Goal: Check status: Check status

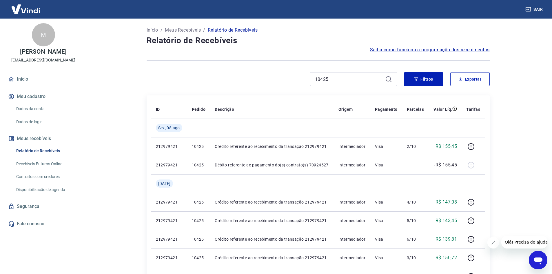
click at [340, 80] on input "10425" at bounding box center [349, 79] width 68 height 9
drag, startPoint x: 336, startPoint y: 80, endPoint x: 314, endPoint y: 80, distance: 22.0
click at [314, 80] on div "10425" at bounding box center [353, 79] width 87 height 14
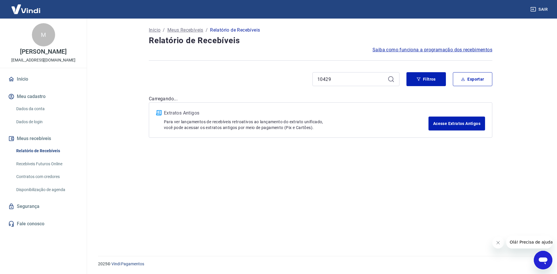
click at [327, 80] on input "10429" at bounding box center [351, 79] width 68 height 9
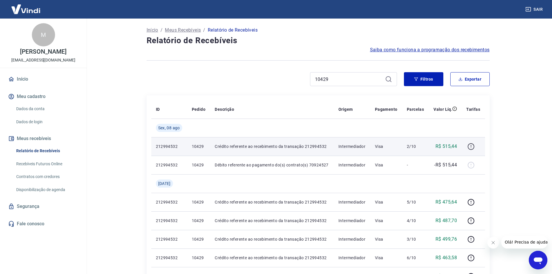
click at [474, 148] on icon "button" at bounding box center [471, 146] width 7 height 7
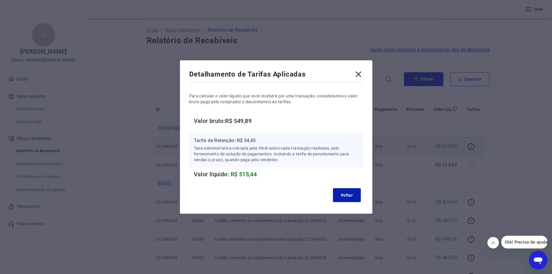
click at [359, 74] on icon at bounding box center [358, 74] width 9 height 9
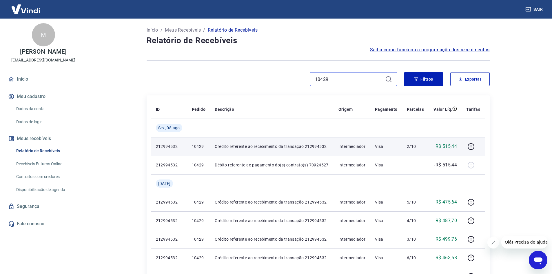
drag, startPoint x: 344, startPoint y: 79, endPoint x: 313, endPoint y: 79, distance: 30.7
click at [313, 79] on div "10429" at bounding box center [353, 79] width 87 height 14
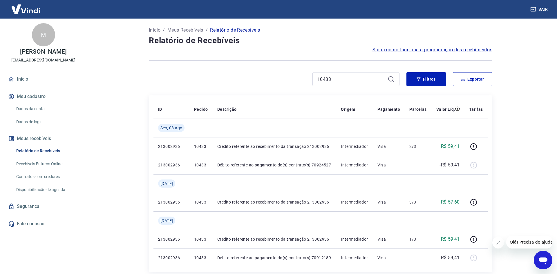
click at [391, 79] on icon at bounding box center [390, 78] width 5 height 5
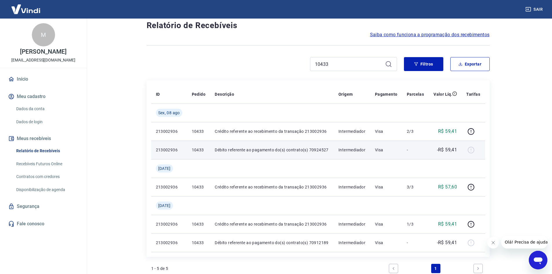
scroll to position [29, 0]
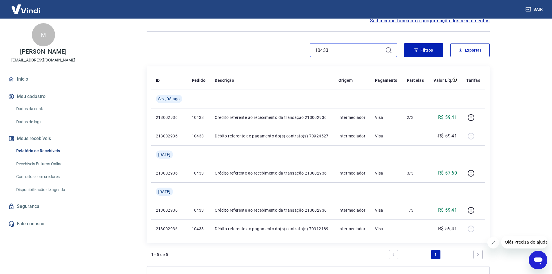
click at [334, 51] on input "10433" at bounding box center [349, 50] width 68 height 9
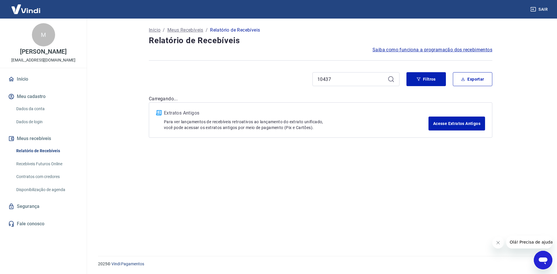
click at [392, 79] on icon at bounding box center [390, 79] width 7 height 7
click at [357, 82] on input "10437" at bounding box center [351, 79] width 68 height 9
click at [391, 78] on icon at bounding box center [390, 79] width 7 height 7
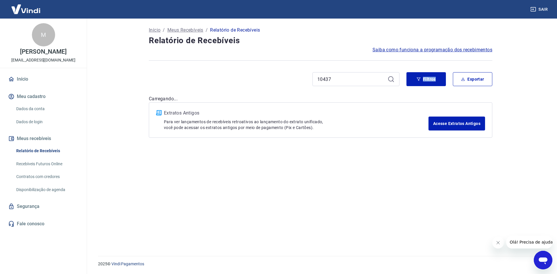
click at [391, 78] on icon at bounding box center [390, 79] width 7 height 7
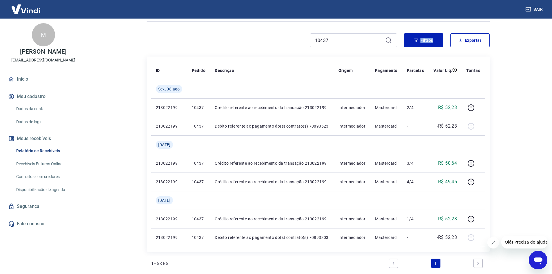
scroll to position [29, 0]
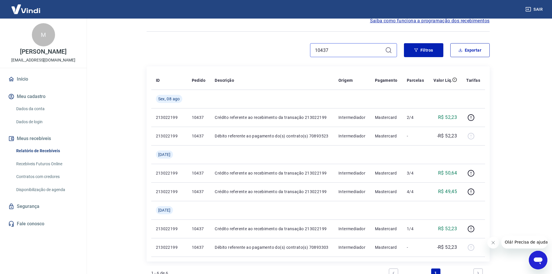
drag, startPoint x: 331, startPoint y: 50, endPoint x: 323, endPoint y: 50, distance: 7.8
click at [323, 50] on input "10437" at bounding box center [349, 50] width 68 height 9
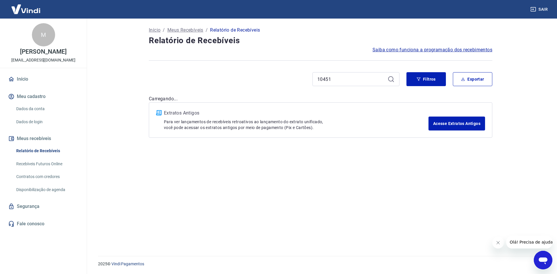
click at [390, 50] on span "Saiba como funciona a programação dos recebimentos" at bounding box center [432, 49] width 120 height 7
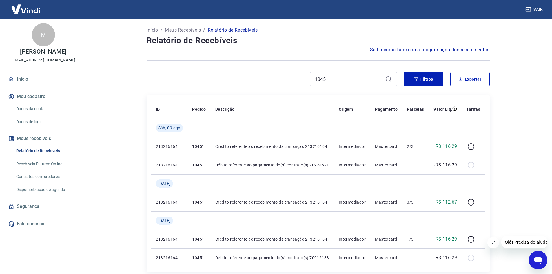
click at [388, 79] on icon at bounding box center [388, 79] width 7 height 7
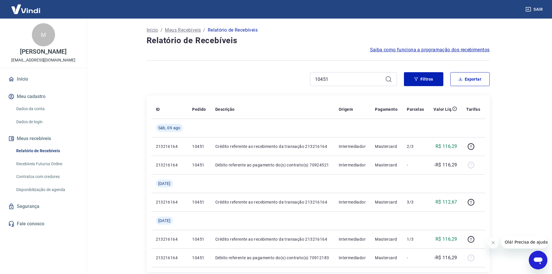
click at [388, 79] on icon at bounding box center [388, 79] width 7 height 7
click at [387, 78] on icon at bounding box center [388, 78] width 5 height 5
click at [385, 78] on icon at bounding box center [388, 79] width 7 height 7
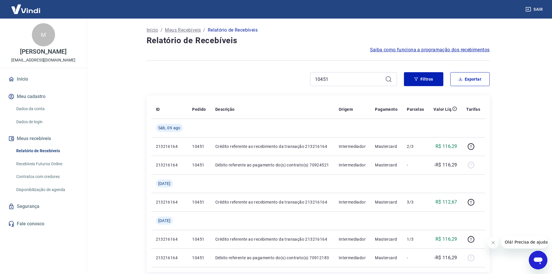
click at [388, 78] on icon at bounding box center [388, 79] width 7 height 7
click at [389, 78] on icon at bounding box center [388, 79] width 7 height 7
click at [351, 77] on input "10451" at bounding box center [349, 79] width 68 height 9
click at [387, 79] on icon at bounding box center [388, 79] width 7 height 7
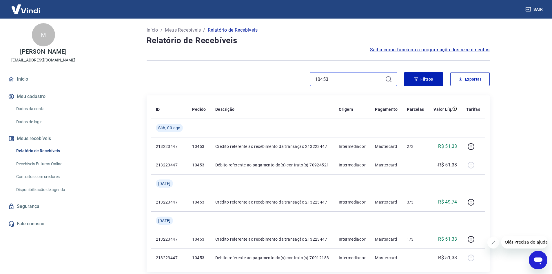
drag, startPoint x: 335, startPoint y: 79, endPoint x: 313, endPoint y: 82, distance: 22.5
click at [313, 80] on div "10453" at bounding box center [353, 79] width 87 height 14
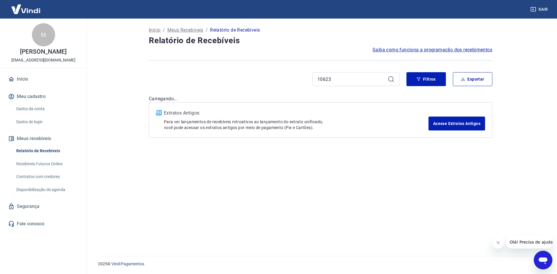
click at [389, 79] on icon at bounding box center [390, 79] width 7 height 7
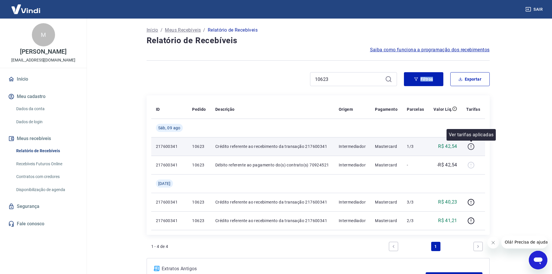
click at [474, 146] on icon "button" at bounding box center [471, 146] width 7 height 7
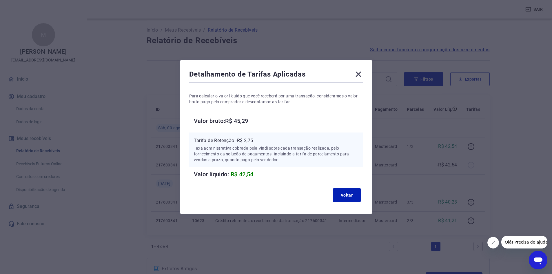
click at [361, 75] on icon at bounding box center [359, 75] width 6 height 6
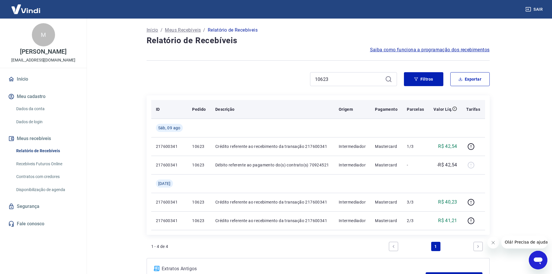
scroll to position [29, 0]
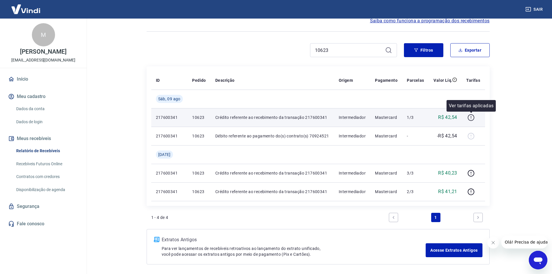
click at [471, 118] on icon "button" at bounding box center [471, 117] width 7 height 7
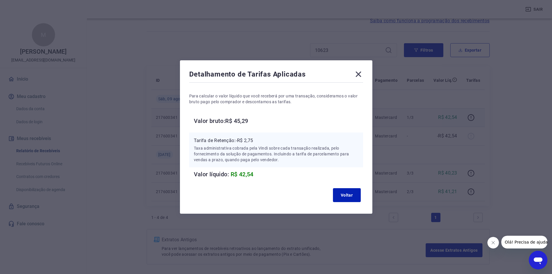
click at [361, 74] on icon at bounding box center [359, 75] width 6 height 6
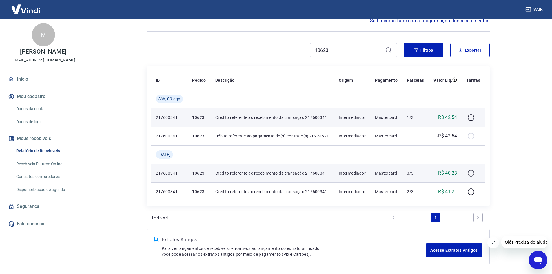
click at [472, 171] on icon "button" at bounding box center [471, 173] width 7 height 7
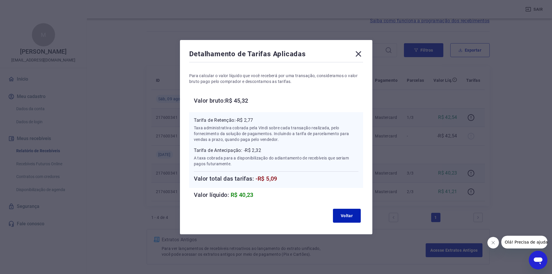
click at [360, 50] on icon at bounding box center [358, 53] width 9 height 9
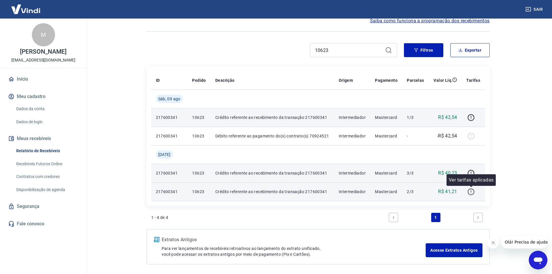
click at [473, 193] on icon "button" at bounding box center [471, 191] width 7 height 7
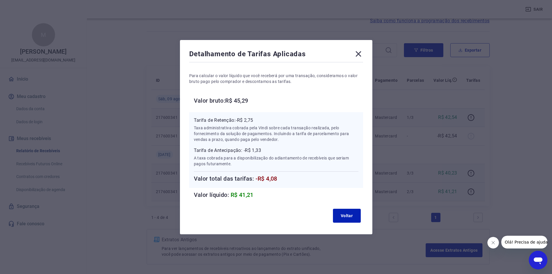
click at [361, 54] on icon at bounding box center [359, 54] width 6 height 6
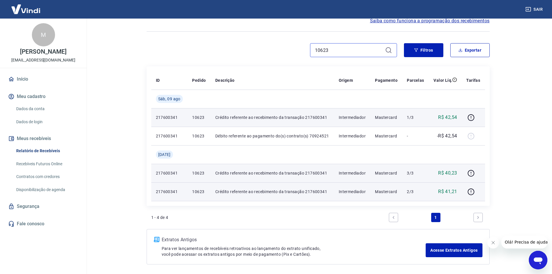
drag, startPoint x: 339, startPoint y: 53, endPoint x: 313, endPoint y: 51, distance: 26.2
click at [313, 51] on div "10623" at bounding box center [353, 50] width 87 height 14
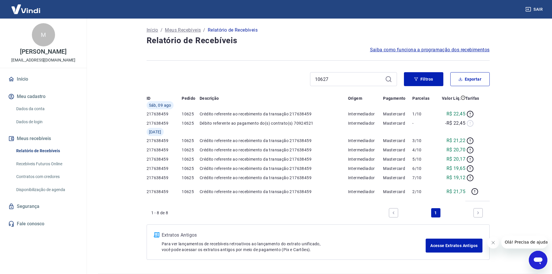
click at [391, 80] on icon at bounding box center [388, 79] width 7 height 7
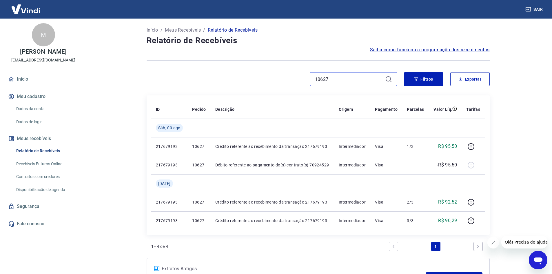
click at [333, 79] on input "10627" at bounding box center [349, 79] width 68 height 9
drag, startPoint x: 330, startPoint y: 79, endPoint x: 314, endPoint y: 79, distance: 16.3
click at [313, 79] on div "10627" at bounding box center [353, 79] width 87 height 14
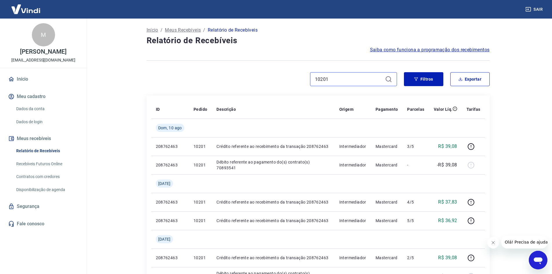
drag, startPoint x: 330, startPoint y: 77, endPoint x: 313, endPoint y: 77, distance: 17.7
click at [313, 77] on div "10201" at bounding box center [353, 79] width 87 height 14
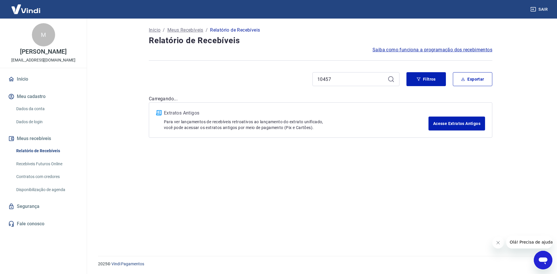
click at [389, 80] on icon at bounding box center [390, 78] width 5 height 5
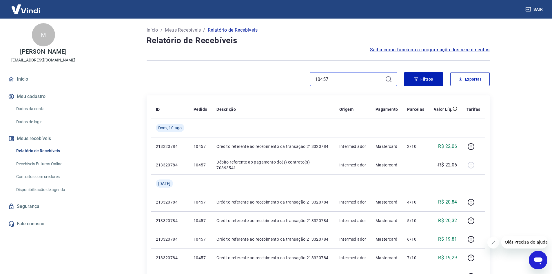
drag, startPoint x: 335, startPoint y: 79, endPoint x: 314, endPoint y: 79, distance: 21.2
click at [314, 79] on div "10457" at bounding box center [353, 79] width 87 height 14
click at [390, 81] on icon at bounding box center [388, 79] width 7 height 7
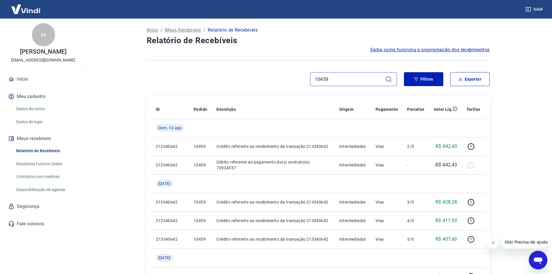
drag, startPoint x: 329, startPoint y: 79, endPoint x: 314, endPoint y: 77, distance: 15.3
click at [314, 77] on div "10459" at bounding box center [353, 79] width 87 height 14
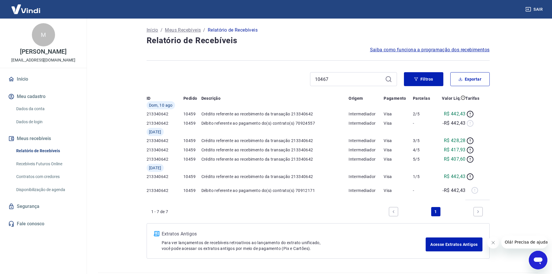
click at [390, 77] on icon at bounding box center [388, 78] width 5 height 5
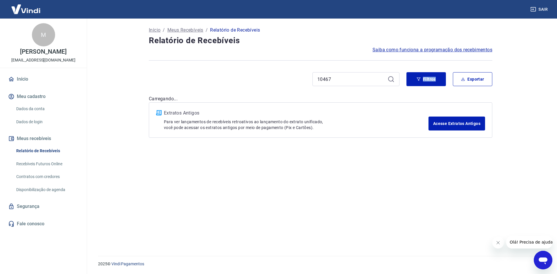
click at [390, 77] on icon at bounding box center [390, 78] width 5 height 5
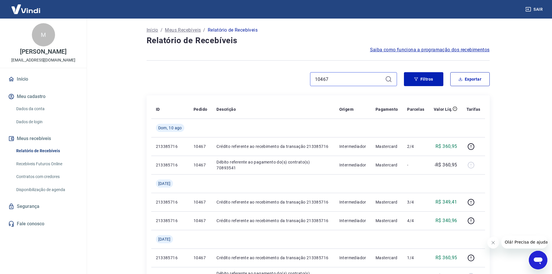
drag, startPoint x: 339, startPoint y: 77, endPoint x: 312, endPoint y: 74, distance: 26.8
click at [312, 74] on div "10467" at bounding box center [353, 79] width 87 height 14
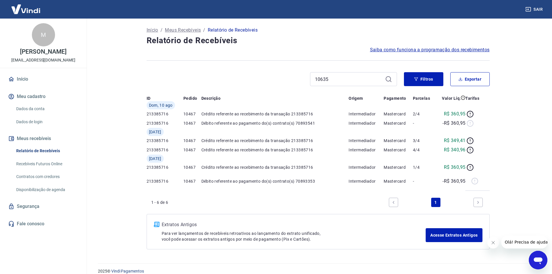
click at [389, 78] on icon at bounding box center [388, 79] width 7 height 7
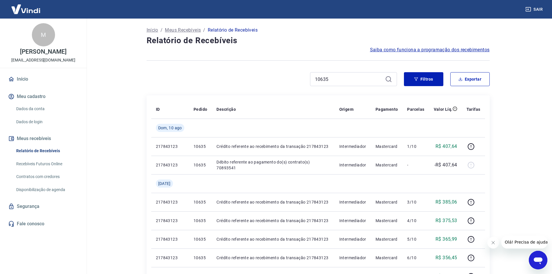
click at [389, 78] on icon at bounding box center [388, 79] width 7 height 7
drag, startPoint x: 333, startPoint y: 81, endPoint x: 314, endPoint y: 77, distance: 18.8
click at [314, 77] on div "10635" at bounding box center [353, 79] width 87 height 14
click at [390, 78] on icon at bounding box center [388, 78] width 5 height 5
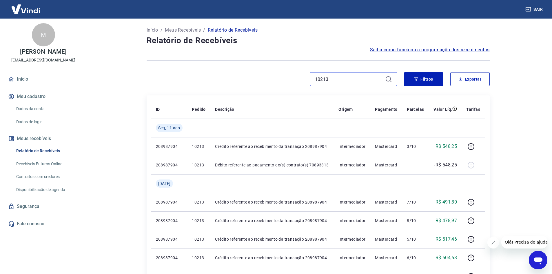
drag, startPoint x: 340, startPoint y: 80, endPoint x: 309, endPoint y: 79, distance: 31.0
click at [309, 79] on div "10213" at bounding box center [272, 79] width 251 height 14
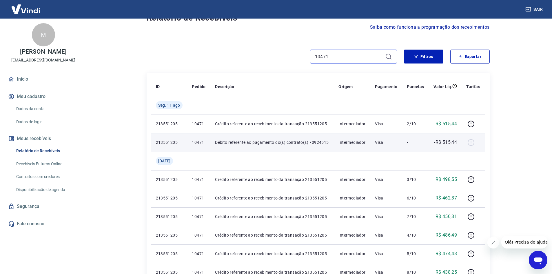
scroll to position [29, 0]
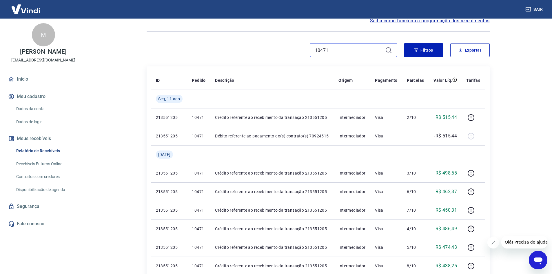
drag, startPoint x: 333, startPoint y: 49, endPoint x: 313, endPoint y: 49, distance: 20.3
click at [313, 49] on div "10471" at bounding box center [353, 50] width 87 height 14
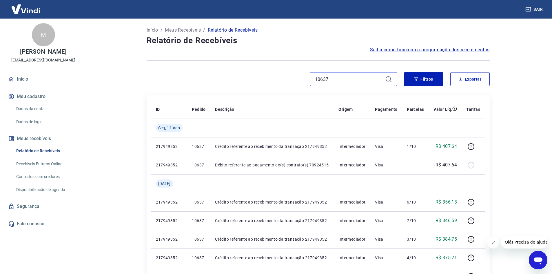
drag, startPoint x: 337, startPoint y: 80, endPoint x: 300, endPoint y: 76, distance: 37.7
click at [300, 76] on div "10637" at bounding box center [272, 79] width 251 height 14
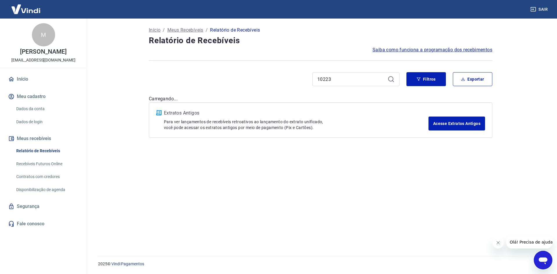
click at [391, 79] on icon at bounding box center [390, 79] width 7 height 7
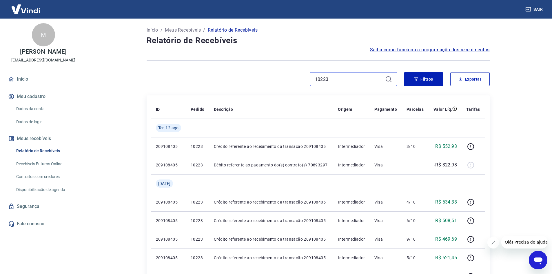
drag, startPoint x: 347, startPoint y: 78, endPoint x: 313, endPoint y: 78, distance: 34.5
click at [313, 78] on div "10223" at bounding box center [353, 79] width 87 height 14
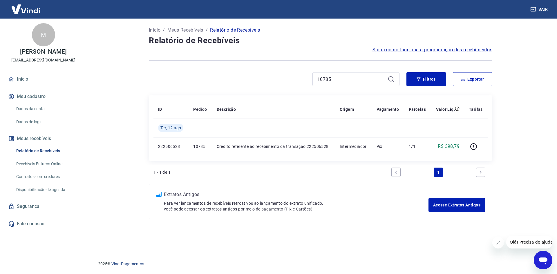
click at [392, 79] on icon at bounding box center [390, 79] width 7 height 7
drag, startPoint x: 342, startPoint y: 80, endPoint x: 291, endPoint y: 78, distance: 50.8
click at [291, 78] on div "10785" at bounding box center [274, 79] width 251 height 14
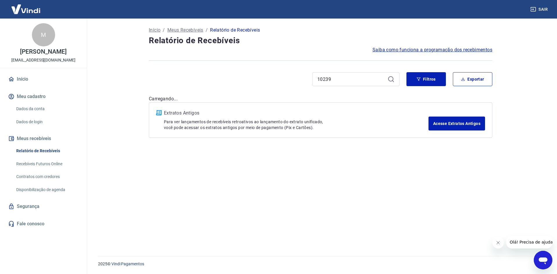
click at [391, 80] on icon at bounding box center [390, 79] width 7 height 7
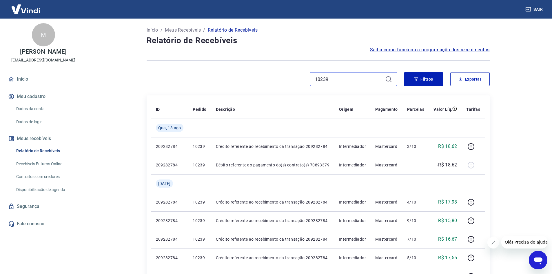
drag, startPoint x: 341, startPoint y: 82, endPoint x: 313, endPoint y: 81, distance: 27.6
click at [313, 81] on div "10239" at bounding box center [353, 79] width 87 height 14
click at [347, 79] on input "10795" at bounding box center [349, 79] width 68 height 9
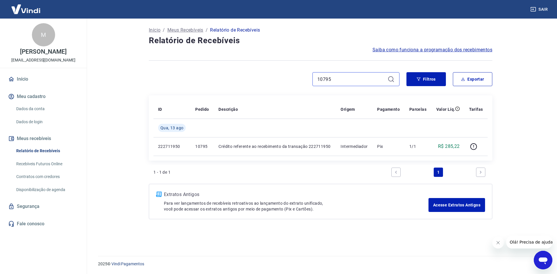
type input "10795"
